Goal: Find specific fact: Find specific fact

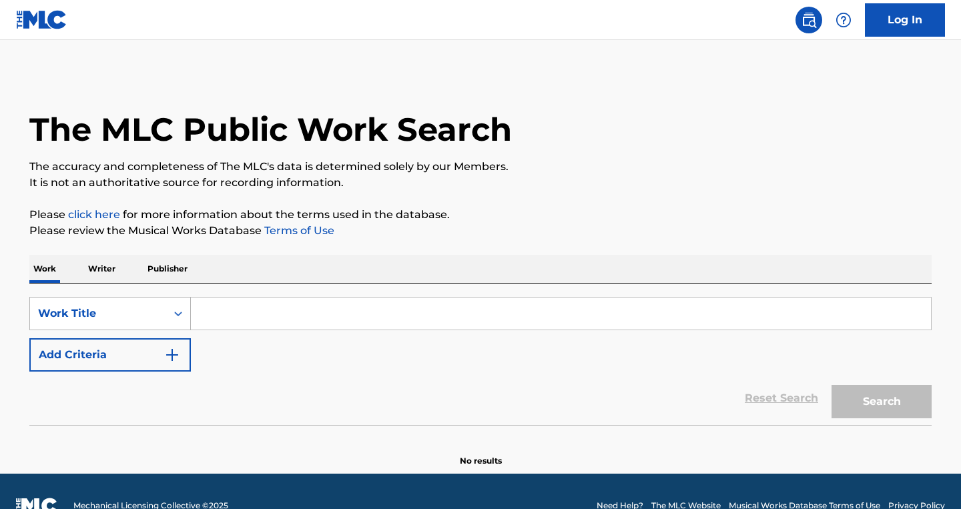
click at [142, 317] on div "Work Title" at bounding box center [98, 314] width 120 height 16
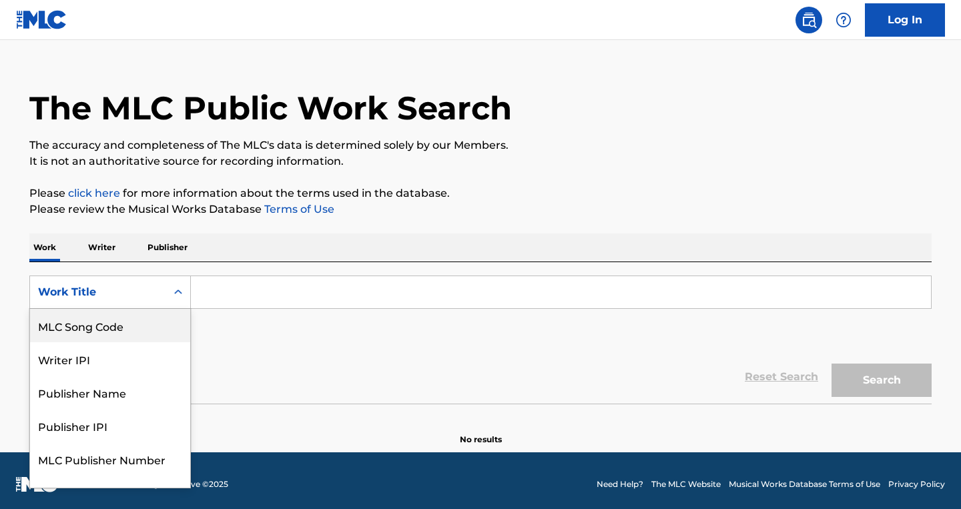
scroll to position [22, 0]
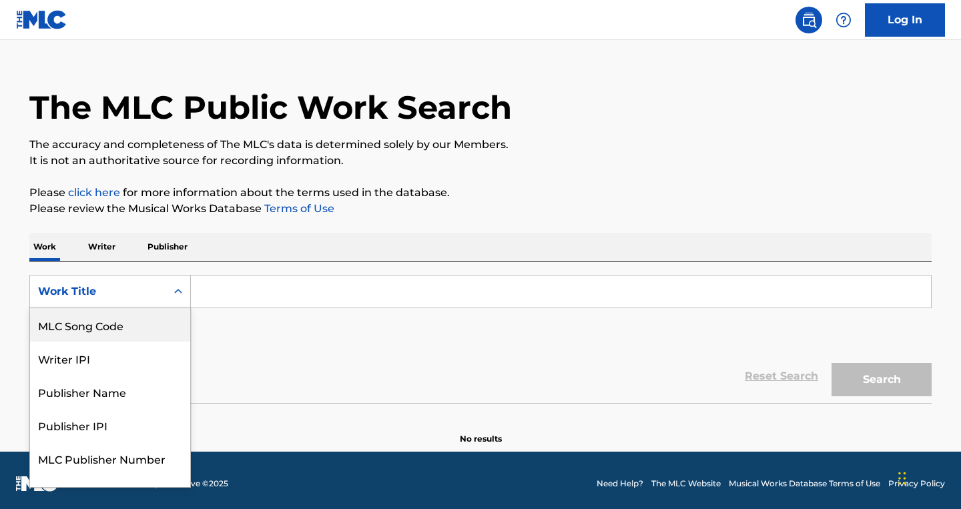
click at [126, 326] on div "MLC Song Code" at bounding box center [110, 324] width 160 height 33
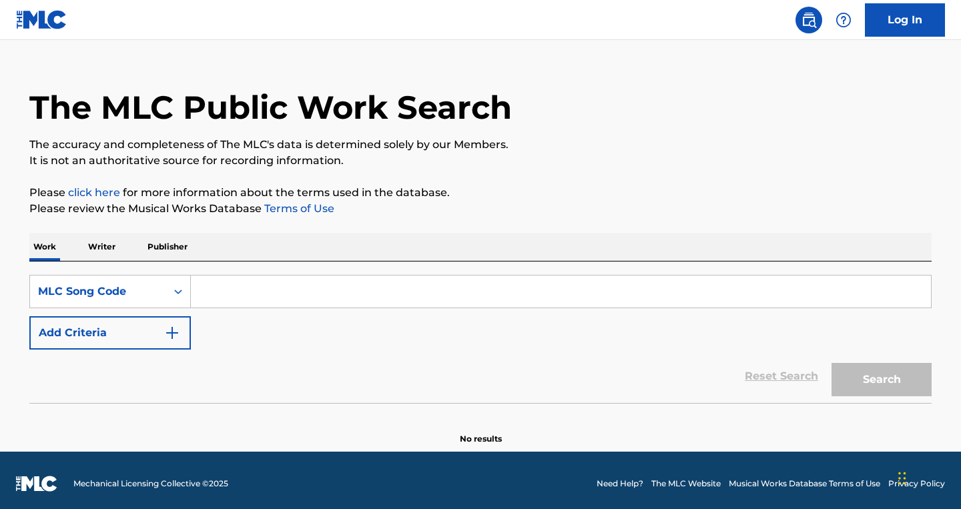
click at [241, 294] on input "Search Form" at bounding box center [561, 292] width 740 height 32
paste input "C31322"
click at [832, 363] on button "Search" at bounding box center [882, 379] width 100 height 33
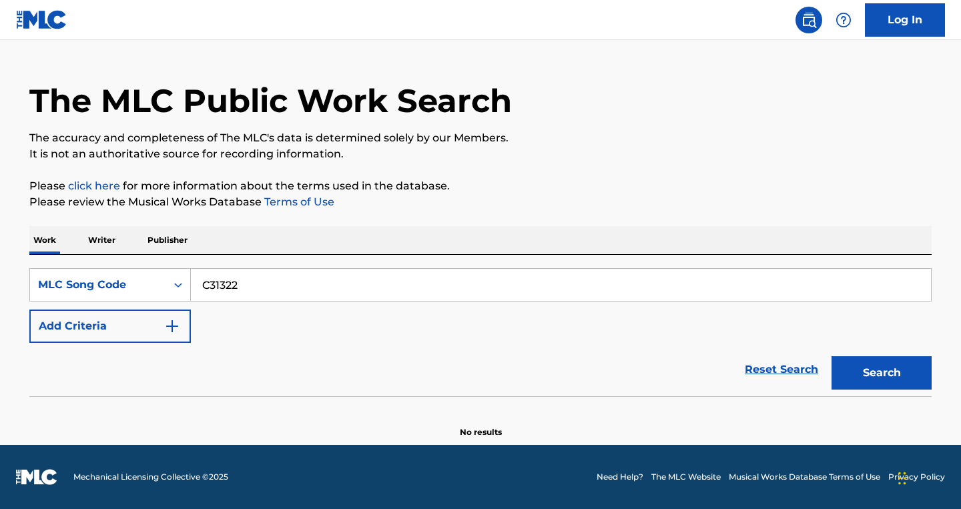
type input "C31322"
click at [832, 357] on button "Search" at bounding box center [882, 373] width 100 height 33
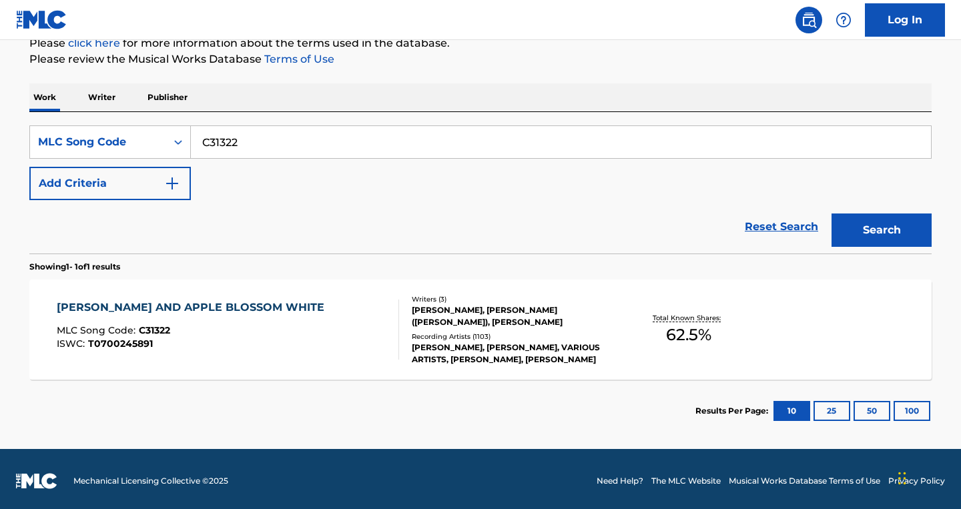
scroll to position [176, 0]
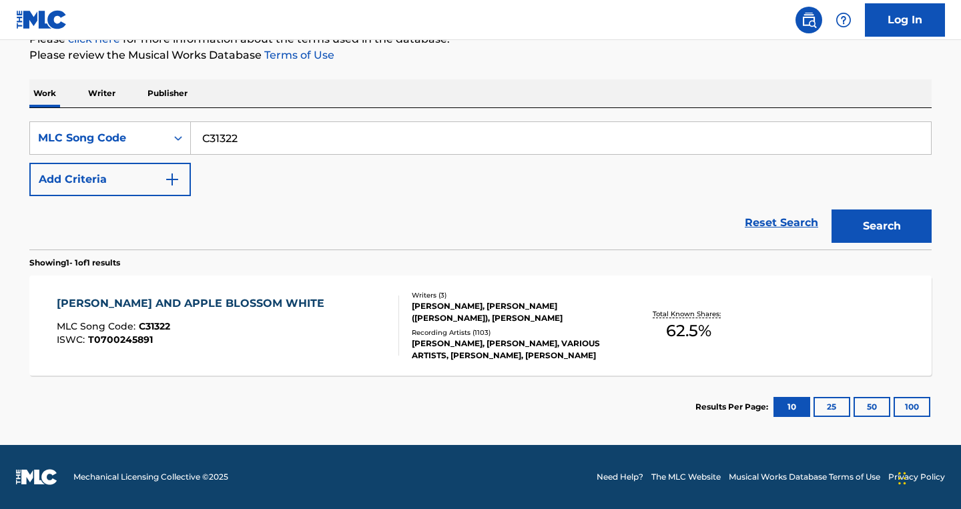
click at [766, 340] on div "[PERSON_NAME] AND APPLE BLOSSOM WHITE MLC Song Code : C31322 ISWC : T0700245891…" at bounding box center [480, 326] width 903 height 100
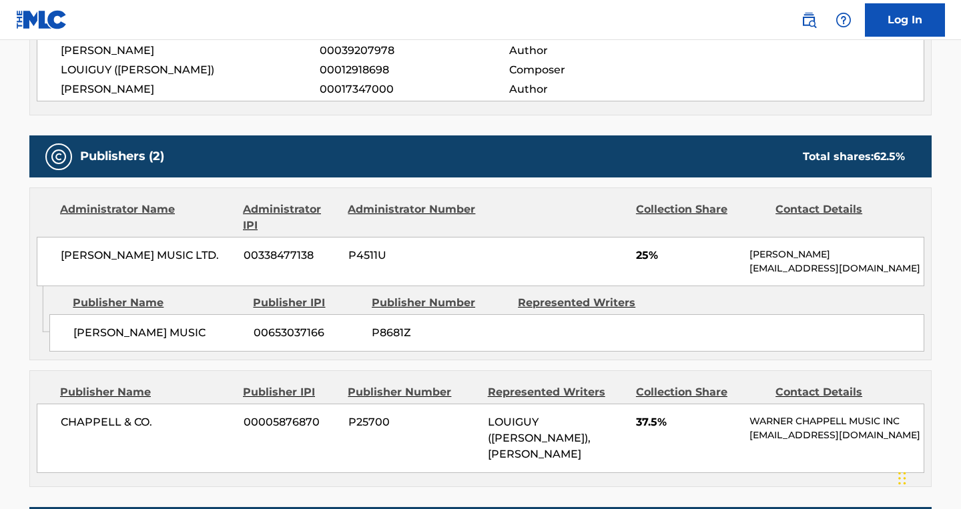
scroll to position [700, 0]
